Goal: Task Accomplishment & Management: Manage account settings

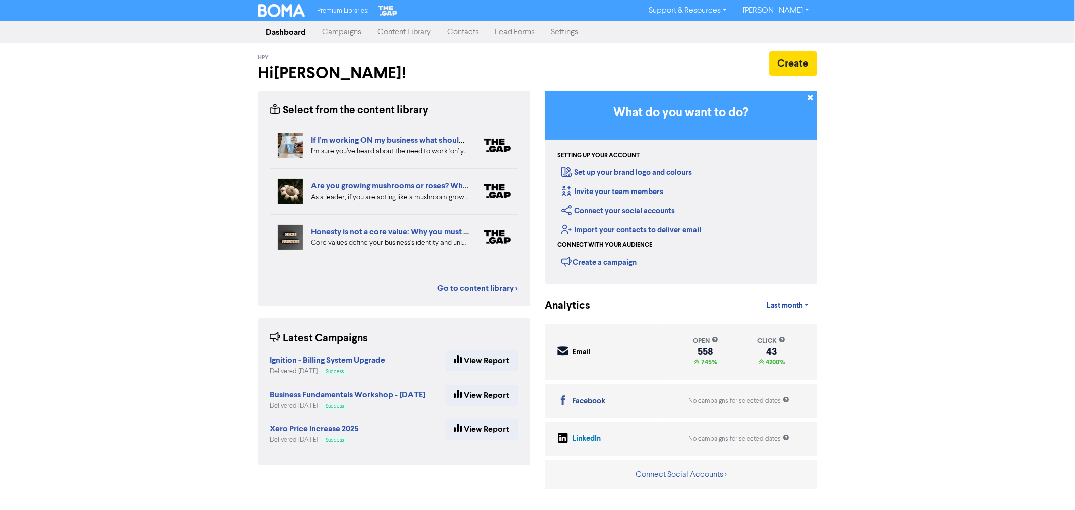
click at [328, 30] on link "Campaigns" at bounding box center [342, 32] width 55 height 20
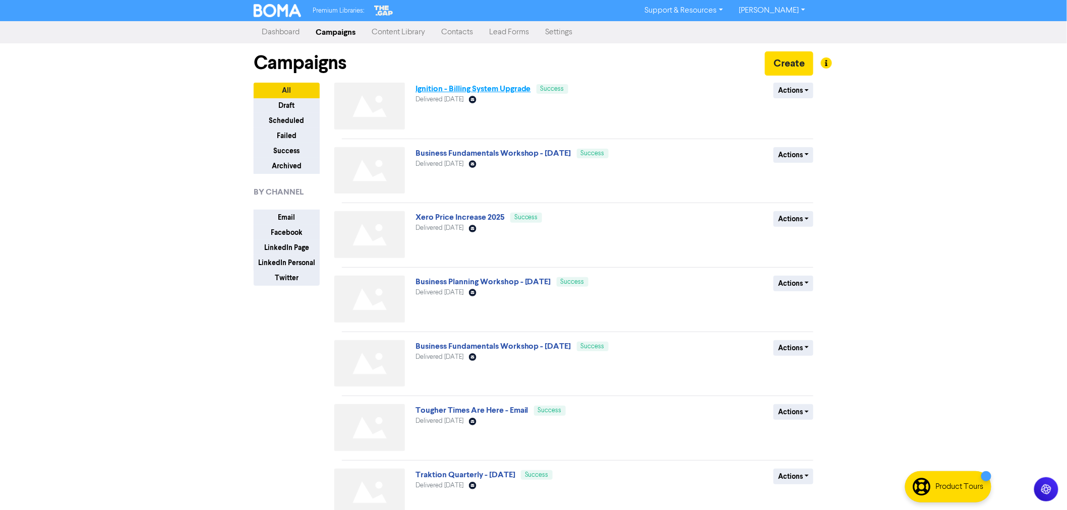
click at [464, 87] on link "Ignition - Billing System Upgrade" at bounding box center [472, 89] width 115 height 10
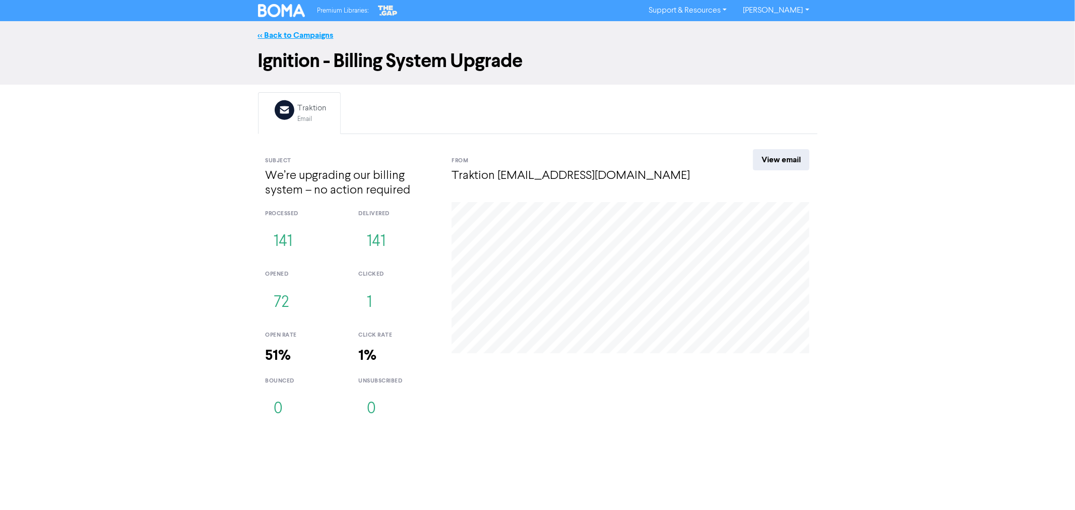
click at [290, 32] on link "<< Back to Campaigns" at bounding box center [296, 35] width 76 height 10
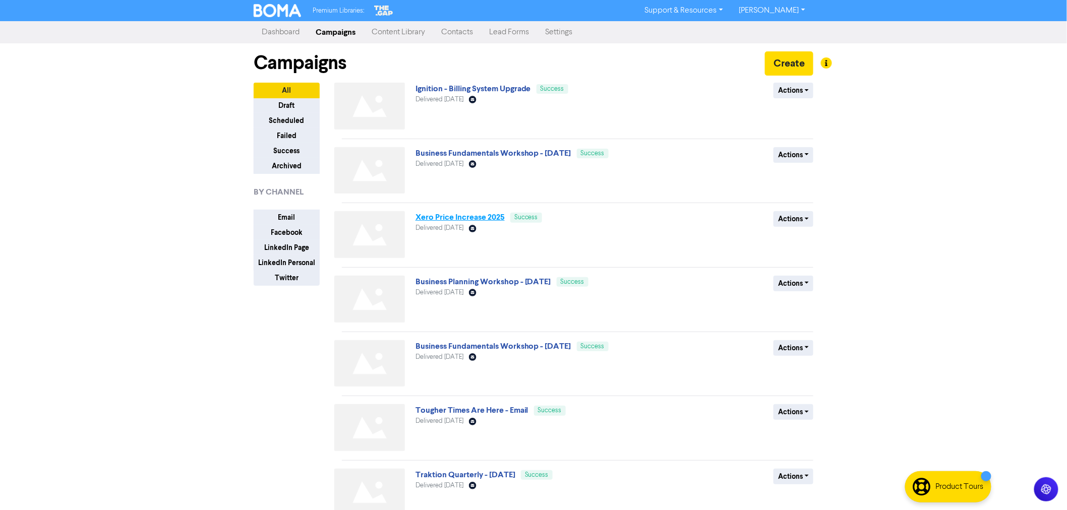
click at [457, 220] on link "Xero Price Increase 2025" at bounding box center [459, 217] width 89 height 10
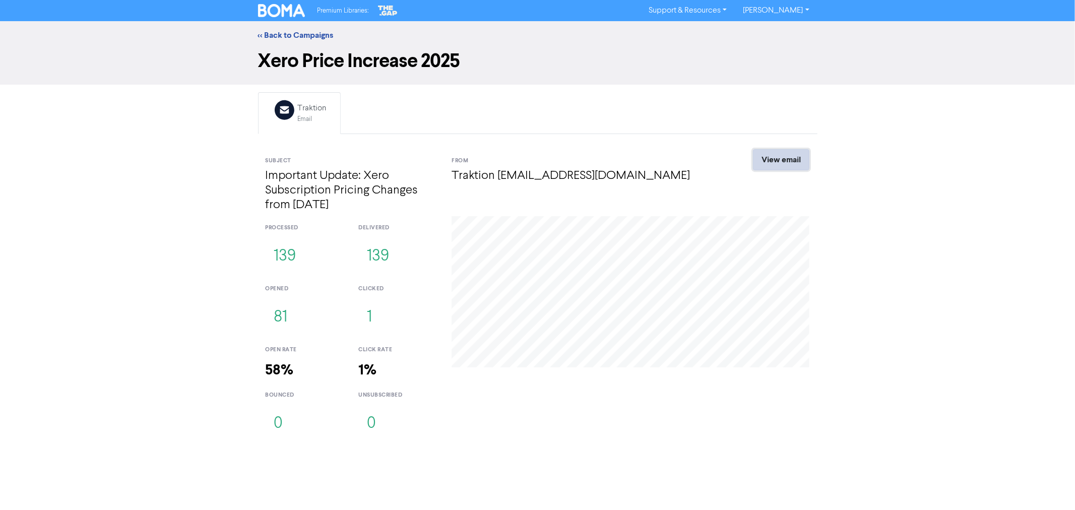
click at [788, 155] on link "View email" at bounding box center [781, 159] width 56 height 21
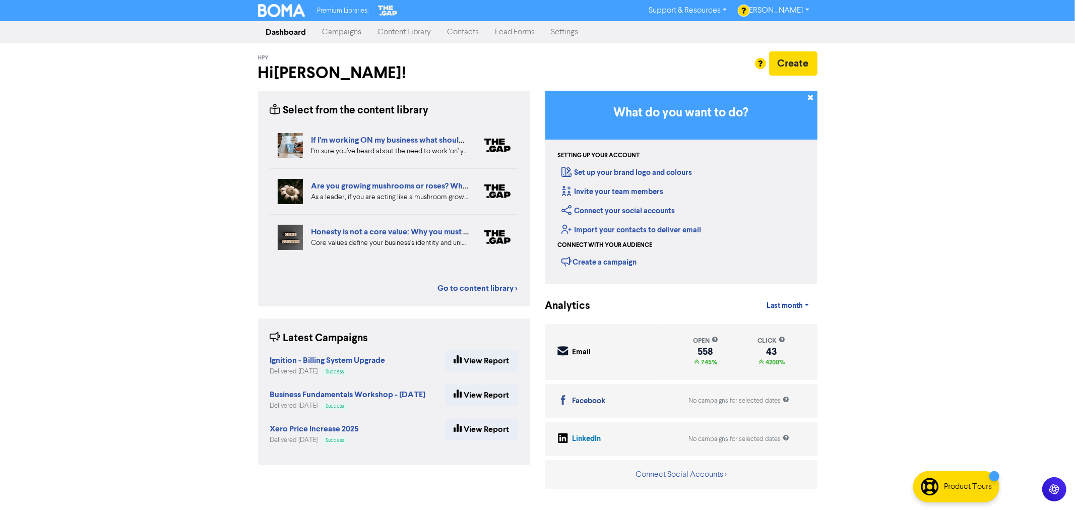
click at [344, 33] on link "Campaigns" at bounding box center [342, 32] width 55 height 20
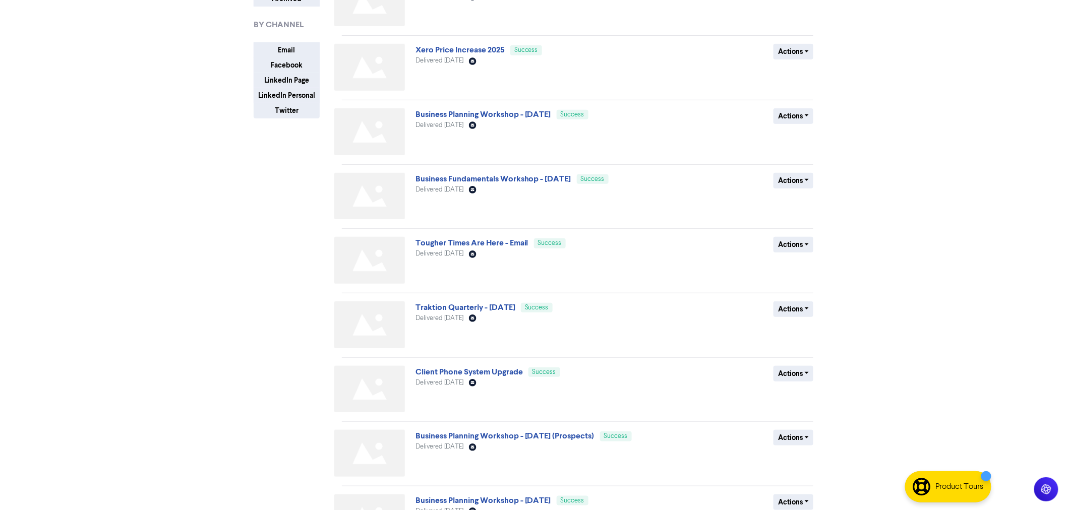
scroll to position [168, 0]
click at [484, 306] on link "Traktion Quarterly - [DATE]" at bounding box center [465, 307] width 100 height 10
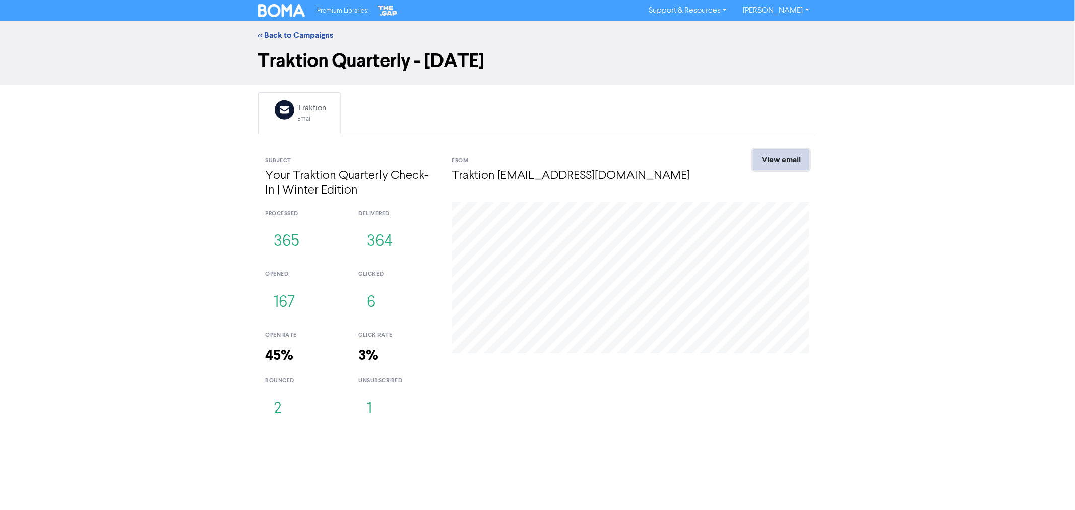
click at [780, 156] on link "View email" at bounding box center [781, 159] width 56 height 21
click at [286, 36] on link "<< Back to Campaigns" at bounding box center [296, 35] width 76 height 10
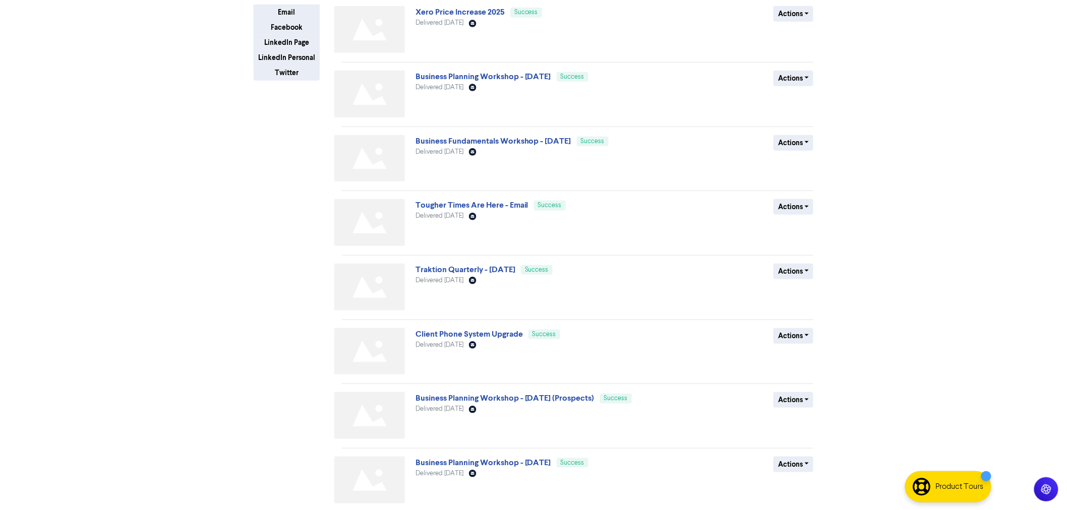
scroll to position [243, 0]
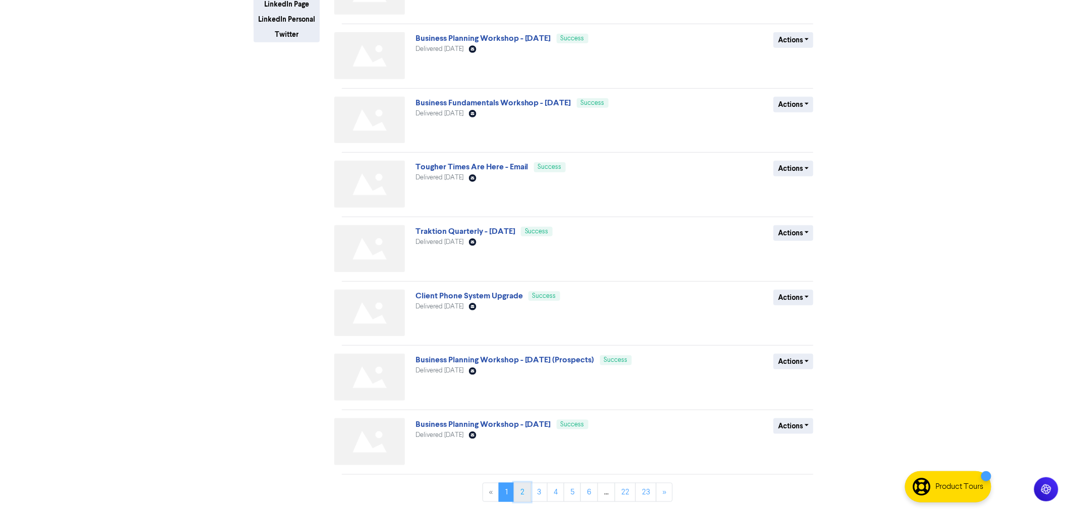
click at [525, 489] on link "2" at bounding box center [522, 492] width 17 height 19
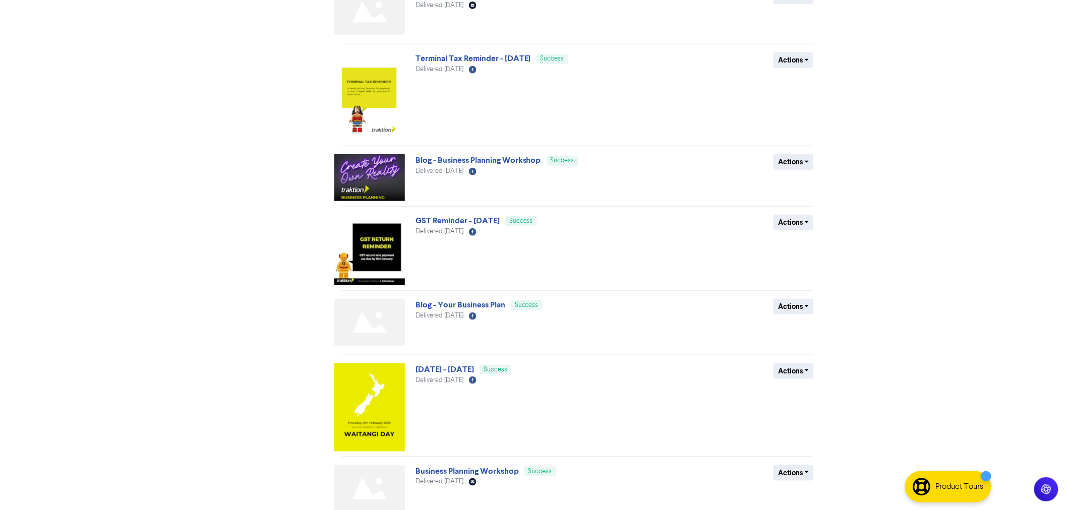
scroll to position [368, 0]
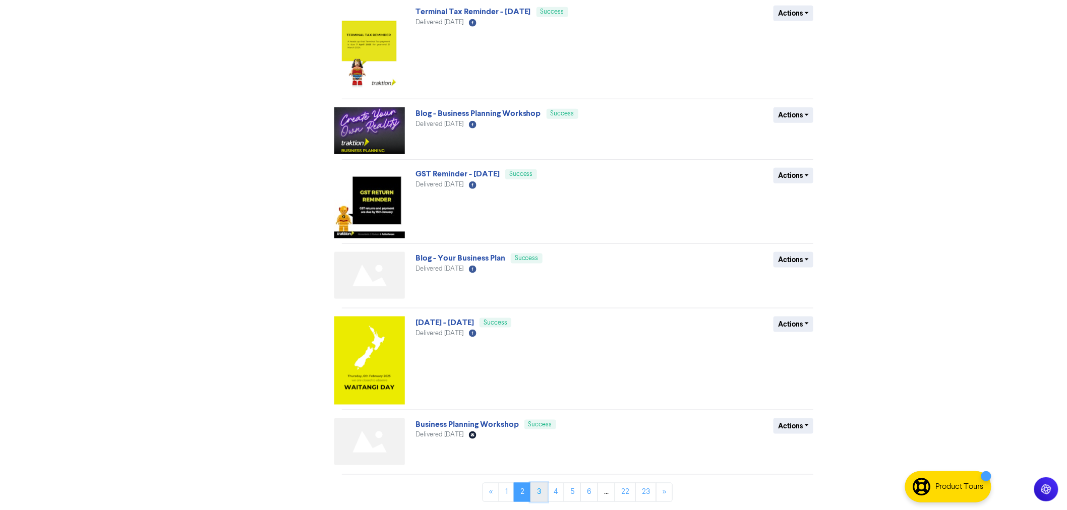
click at [540, 490] on link "3" at bounding box center [538, 492] width 17 height 19
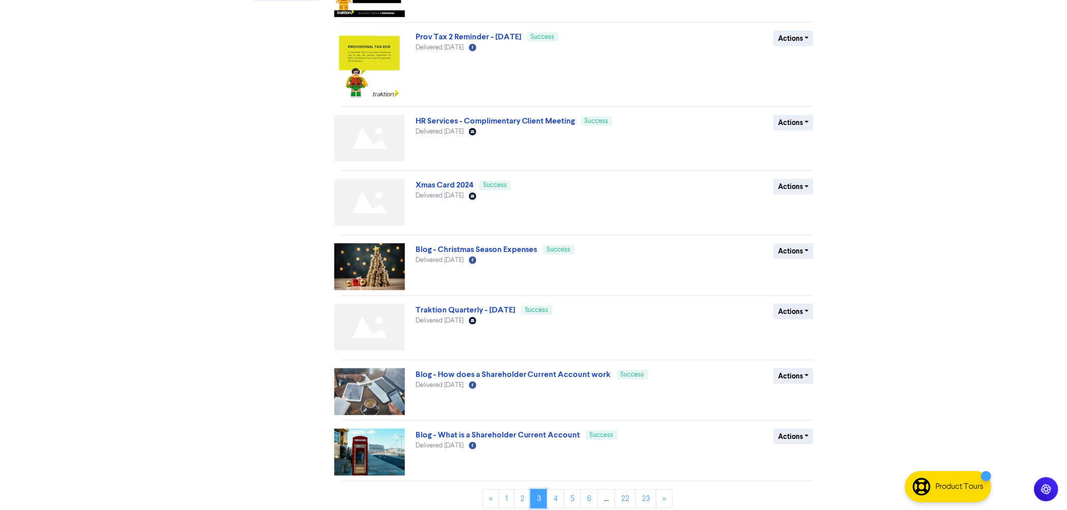
scroll to position [291, 0]
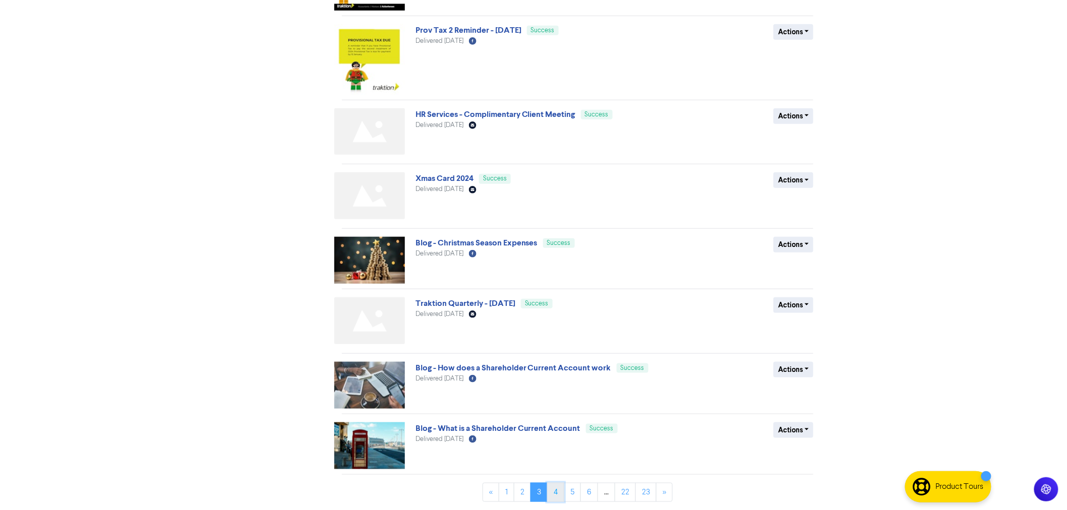
click at [559, 491] on link "4" at bounding box center [555, 492] width 17 height 19
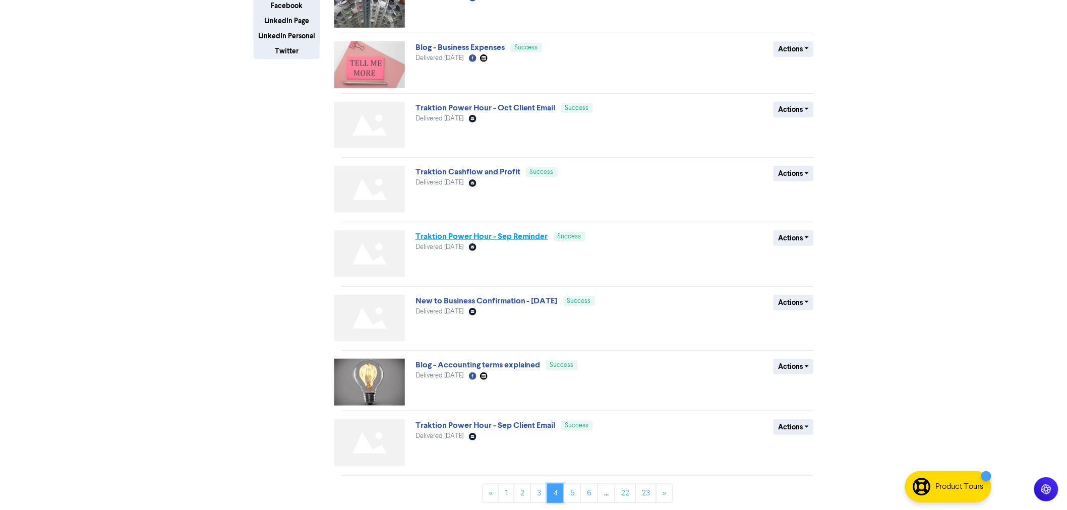
scroll to position [228, 0]
click at [573, 492] on link "5" at bounding box center [571, 492] width 17 height 19
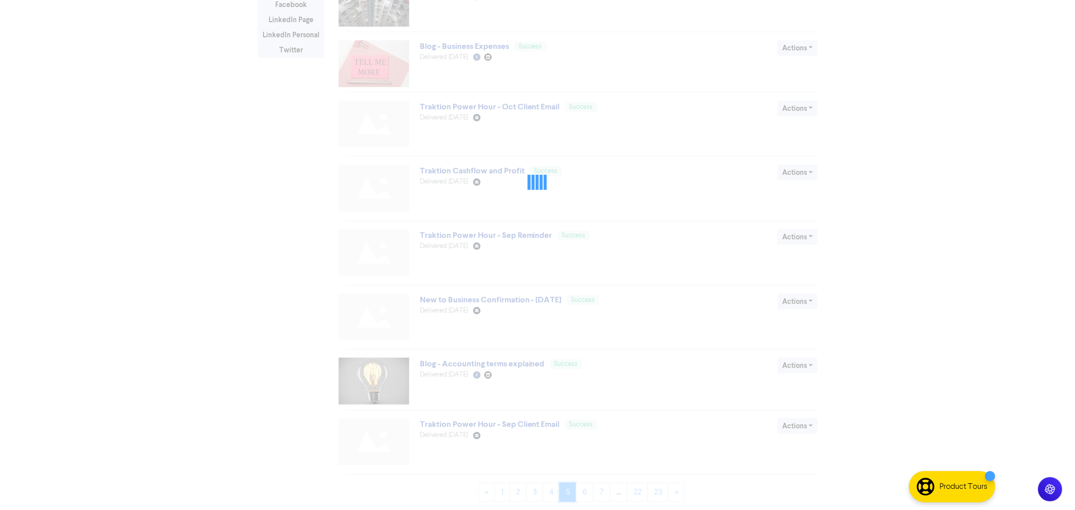
scroll to position [0, 0]
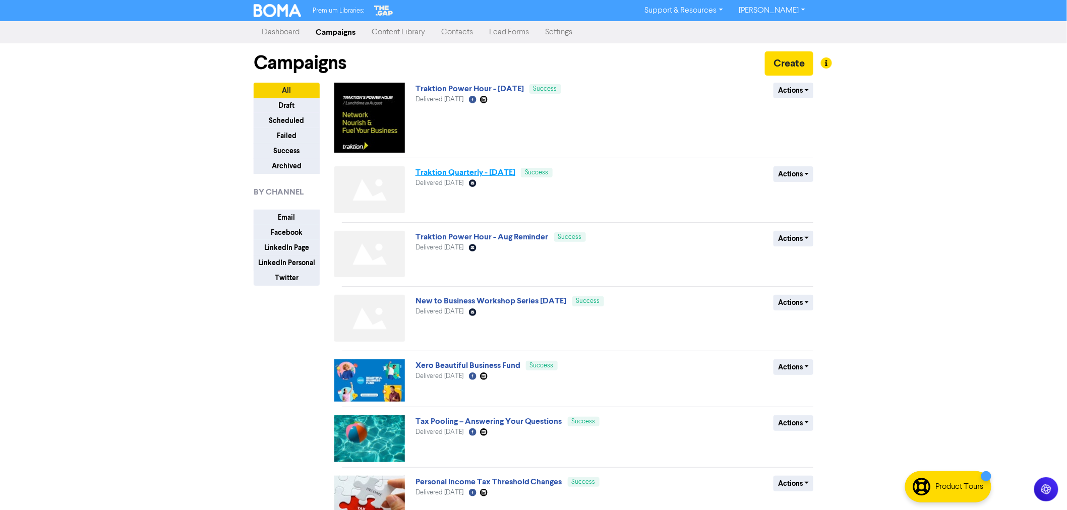
click at [463, 175] on link "Traktion Quarterly - [DATE]" at bounding box center [465, 172] width 100 height 10
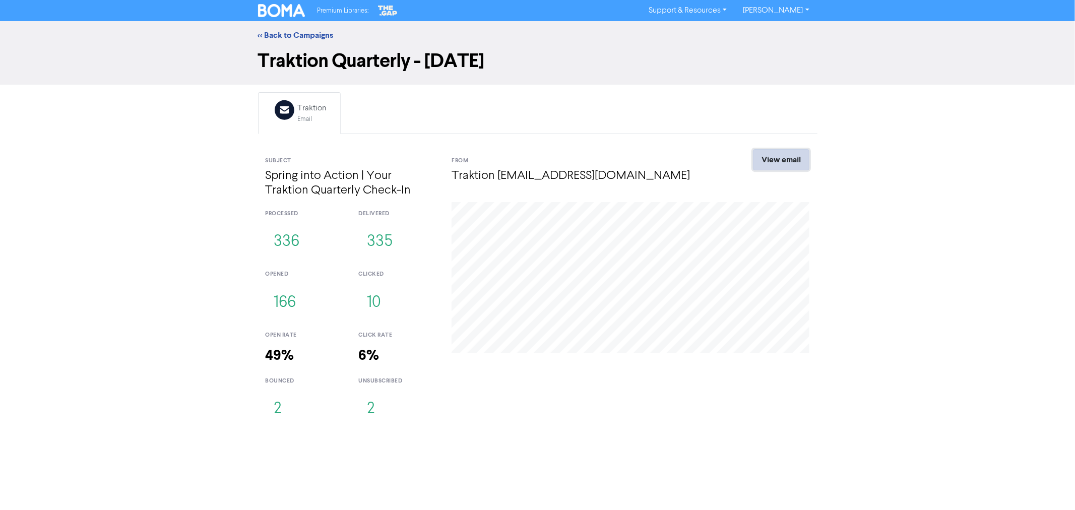
click at [777, 162] on link "View email" at bounding box center [781, 159] width 56 height 21
